Goal: Transaction & Acquisition: Book appointment/travel/reservation

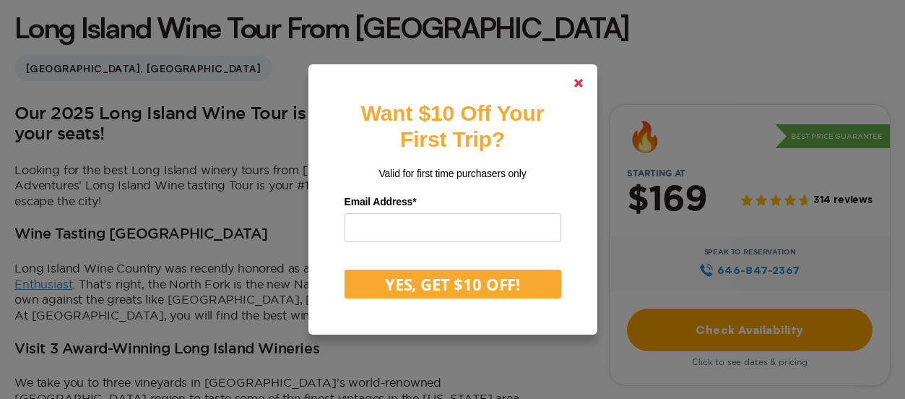
click at [576, 84] on polygon at bounding box center [578, 83] width 9 height 9
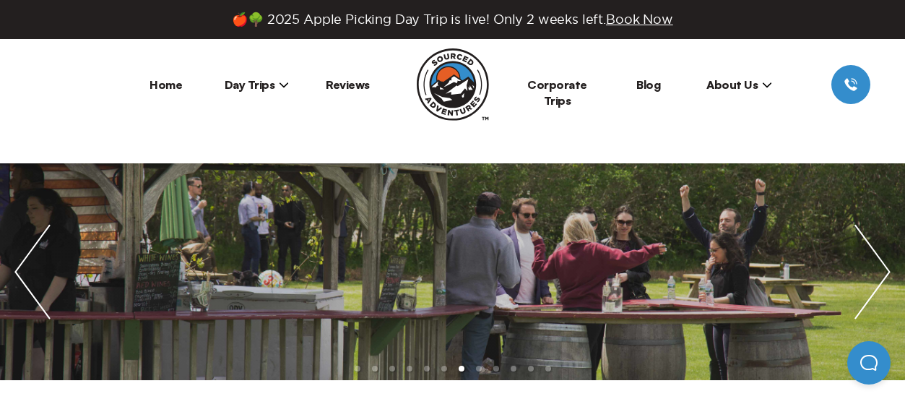
click at [272, 79] on span "Day Trips" at bounding box center [257, 84] width 65 height 14
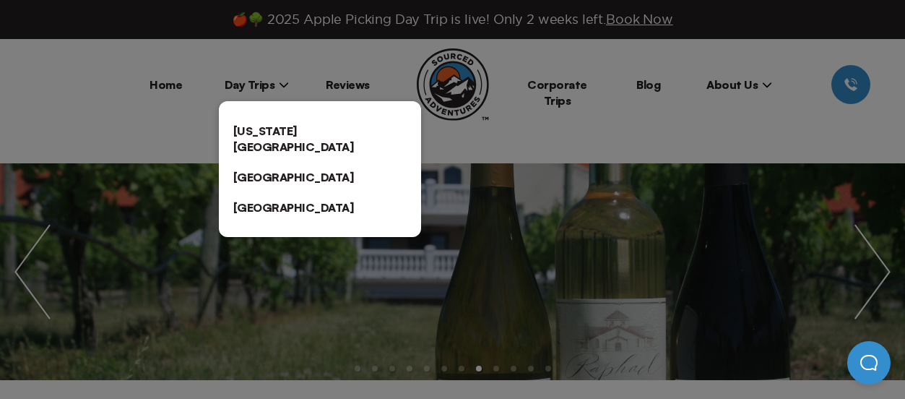
click at [272, 127] on link "[US_STATE][GEOGRAPHIC_DATA]" at bounding box center [320, 139] width 202 height 46
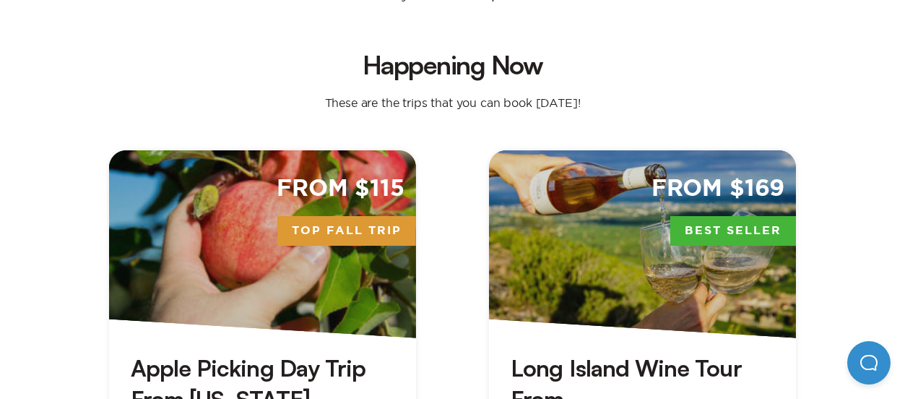
scroll to position [554, 0]
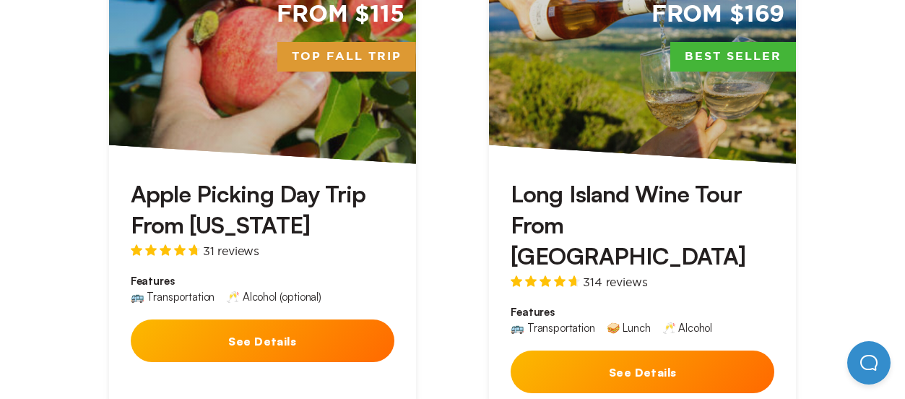
click at [300, 118] on div "From $115 Top Fall Trip" at bounding box center [262, 70] width 307 height 188
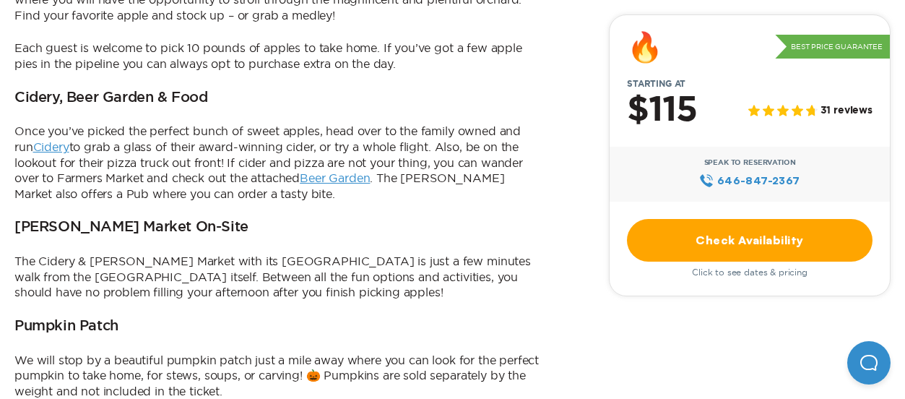
scroll to position [773, 0]
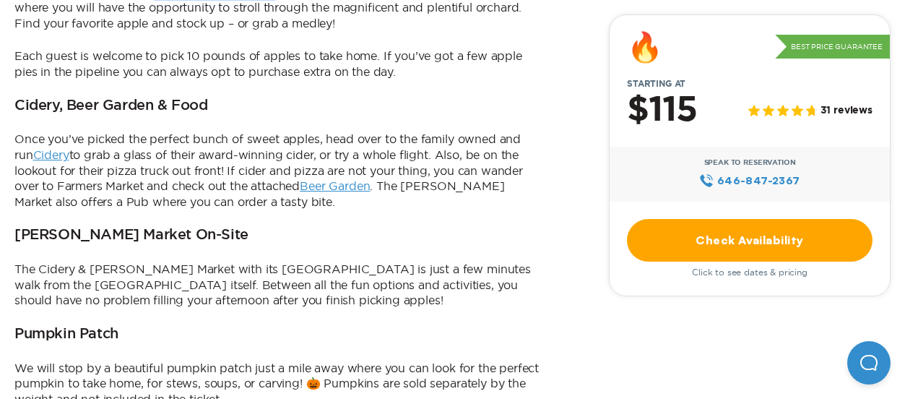
click at [56, 148] on link "Cidery" at bounding box center [51, 154] width 36 height 13
